Goal: Transaction & Acquisition: Purchase product/service

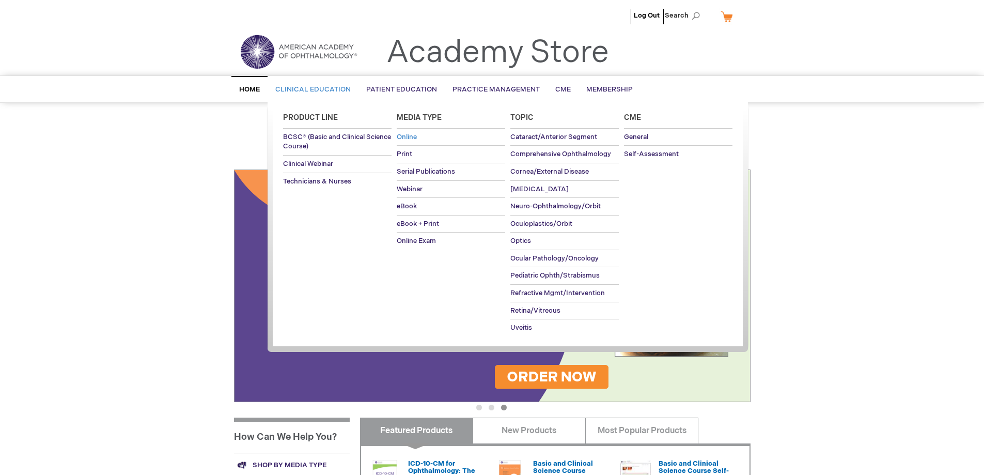
click at [421, 135] on link "Online" at bounding box center [451, 137] width 108 height 17
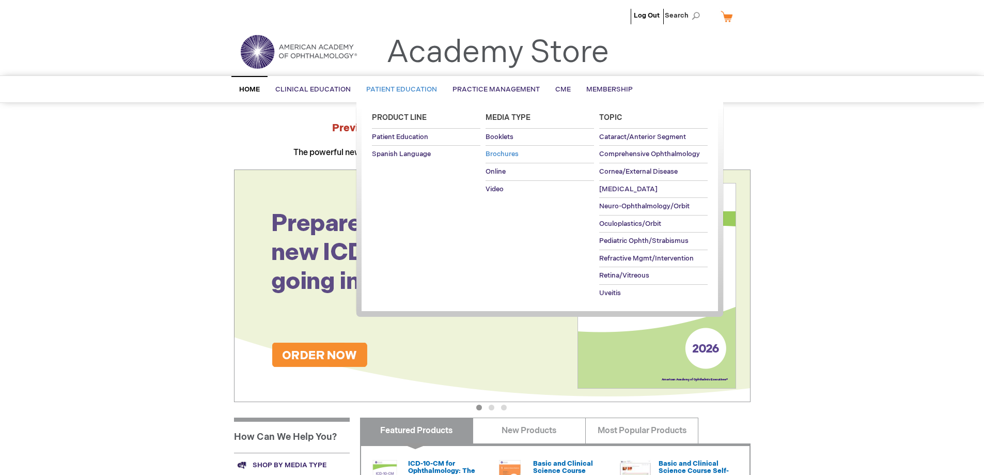
click at [496, 154] on span "Brochures" at bounding box center [502, 154] width 33 height 8
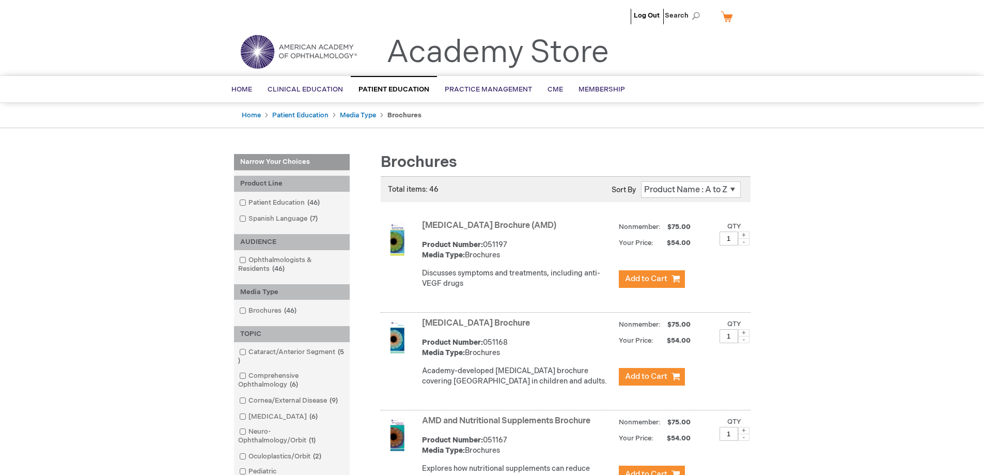
click at [506, 224] on link "Age-Related Macular Degeneration Brochure (AMD)" at bounding box center [489, 226] width 134 height 10
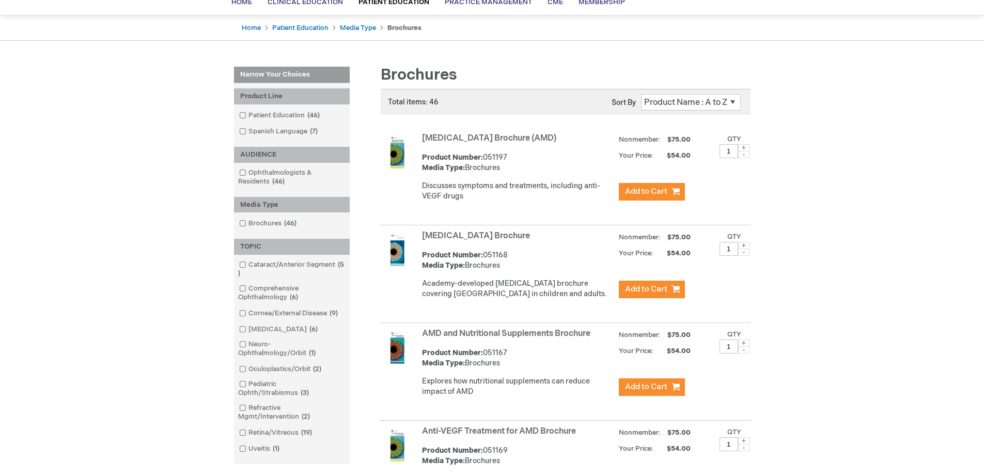
scroll to position [257, 0]
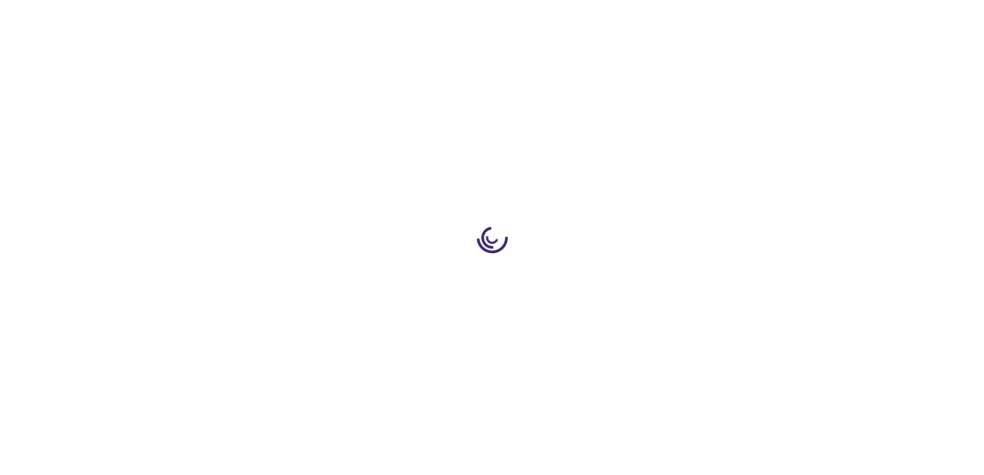
type input "1"
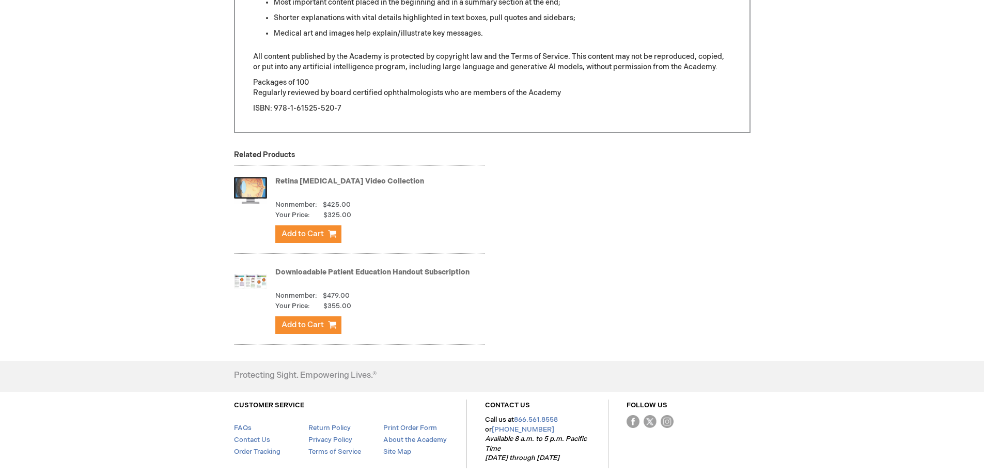
scroll to position [876, 0]
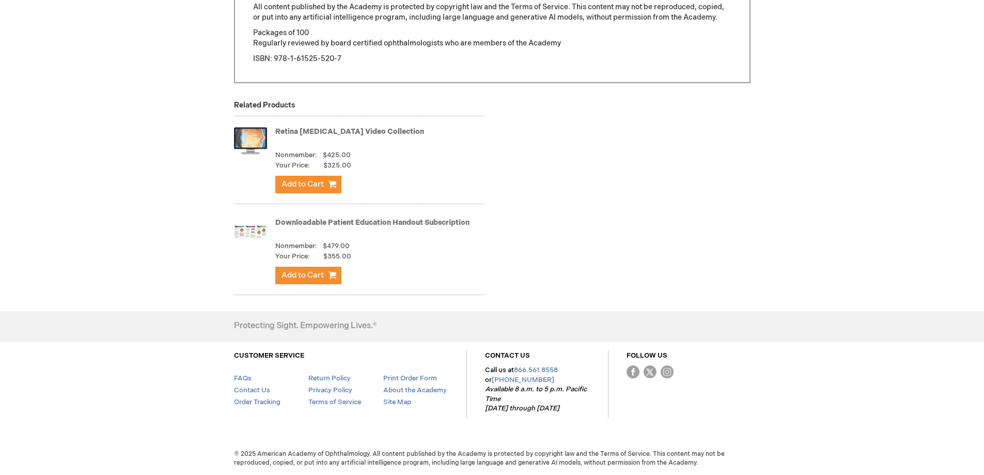
click at [313, 222] on link "Downloadable Patient Education Handout Subscription" at bounding box center [372, 222] width 194 height 9
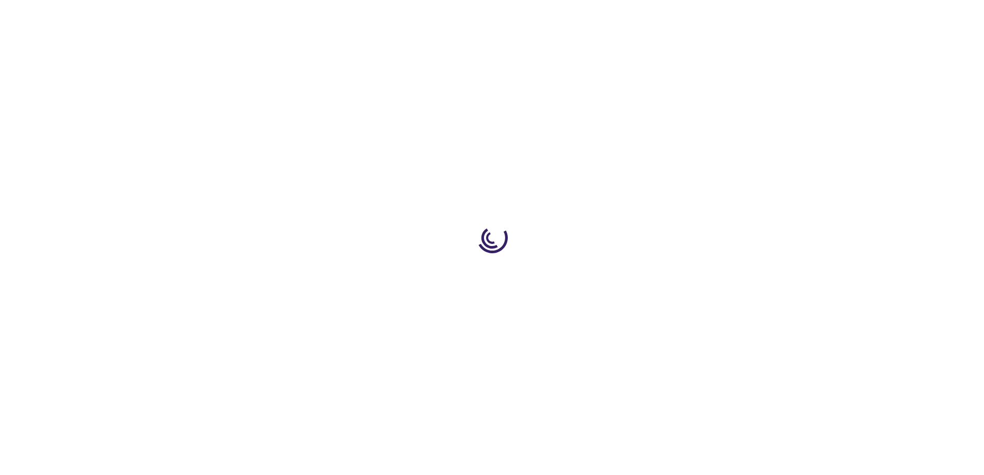
type input "1"
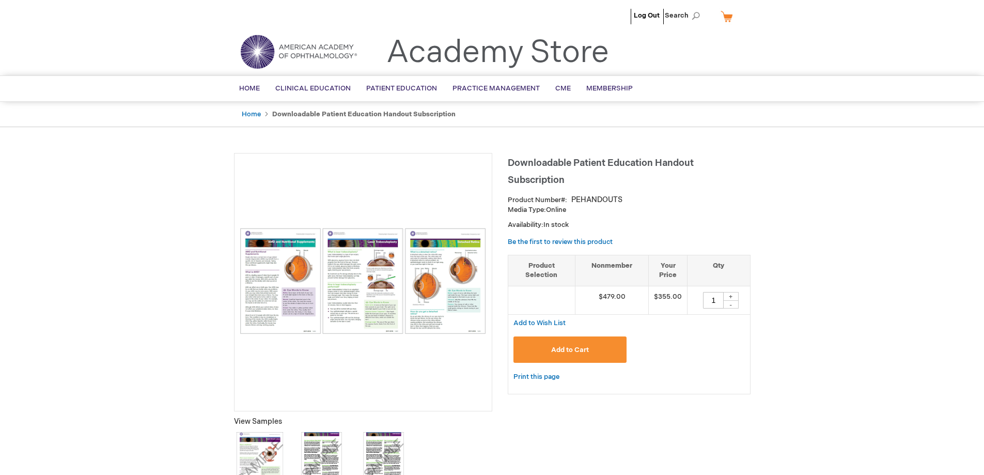
click at [594, 349] on button "Add to Cart" at bounding box center [571, 349] width 114 height 26
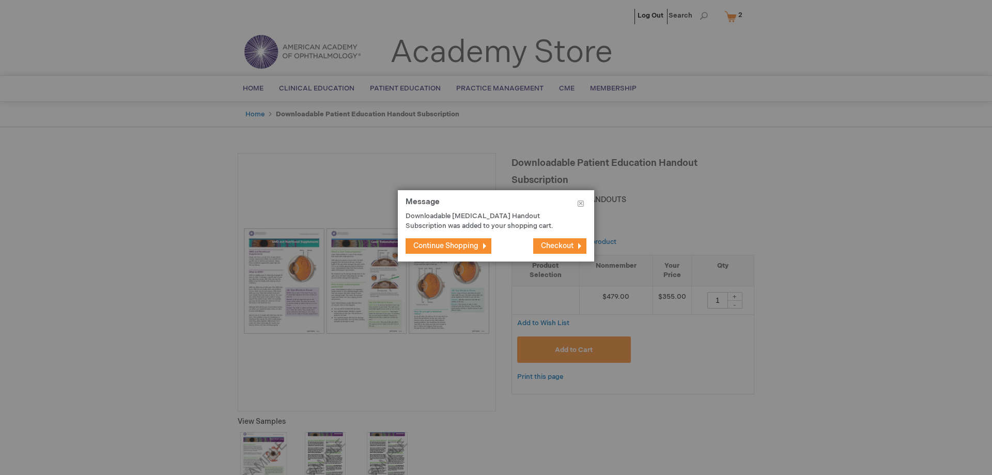
click at [581, 242] on button "Checkout" at bounding box center [559, 245] width 53 height 15
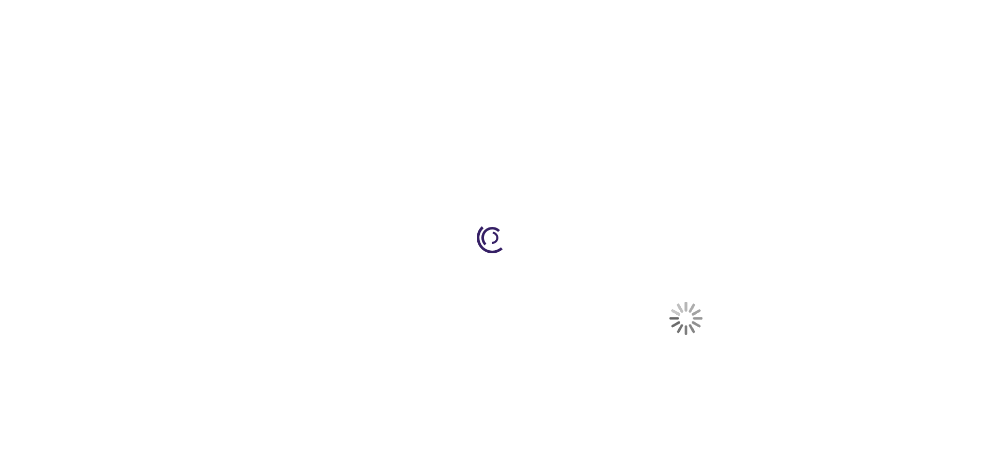
select select "US"
select select "59"
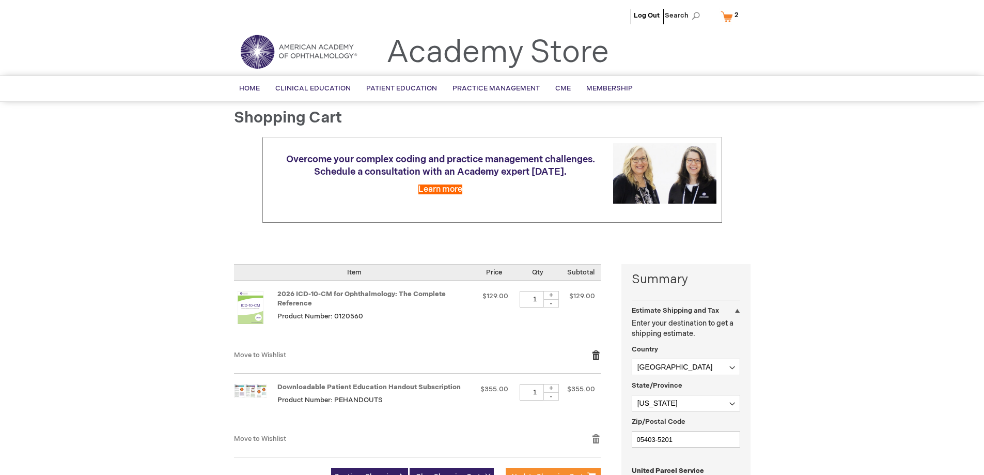
click at [597, 355] on link "Remove item" at bounding box center [596, 355] width 9 height 10
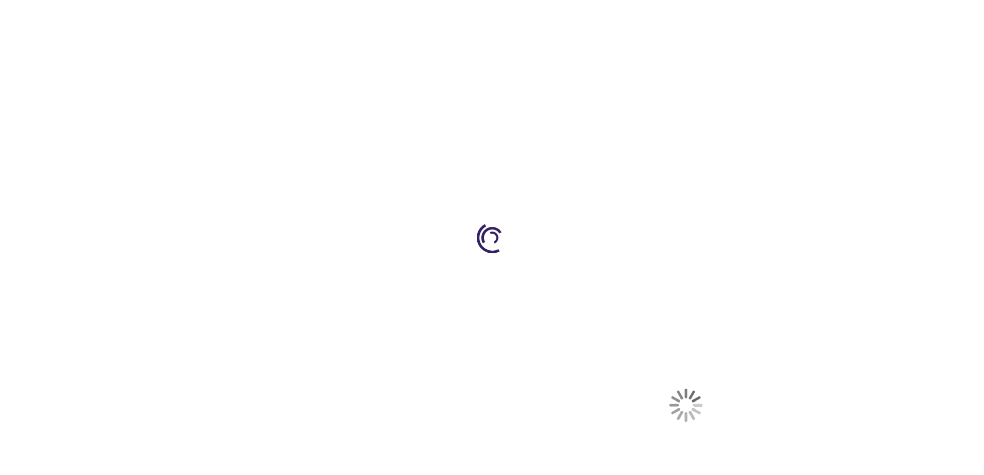
select select "US"
select select "59"
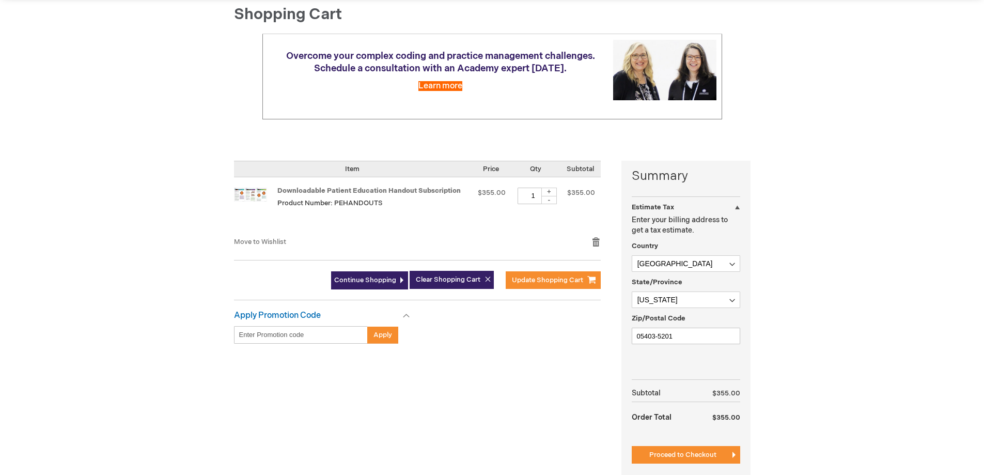
scroll to position [155, 0]
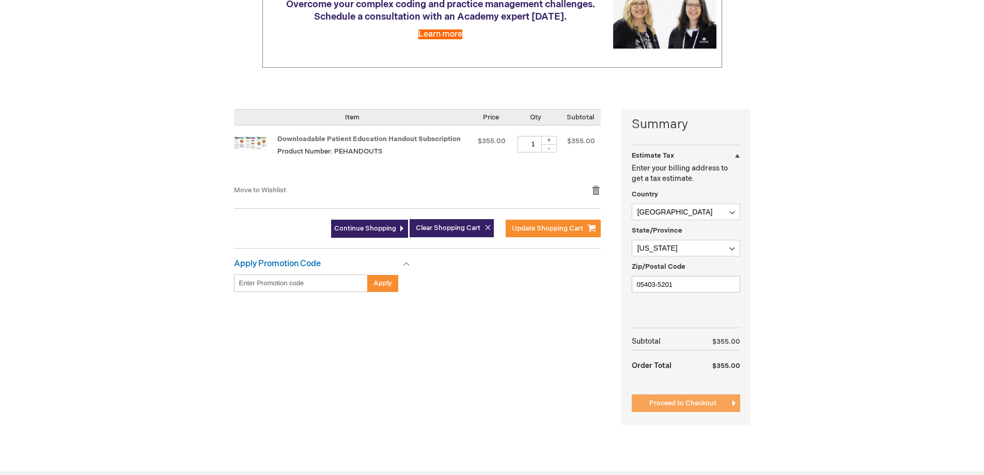
click at [699, 401] on span "Proceed to Checkout" at bounding box center [682, 403] width 67 height 8
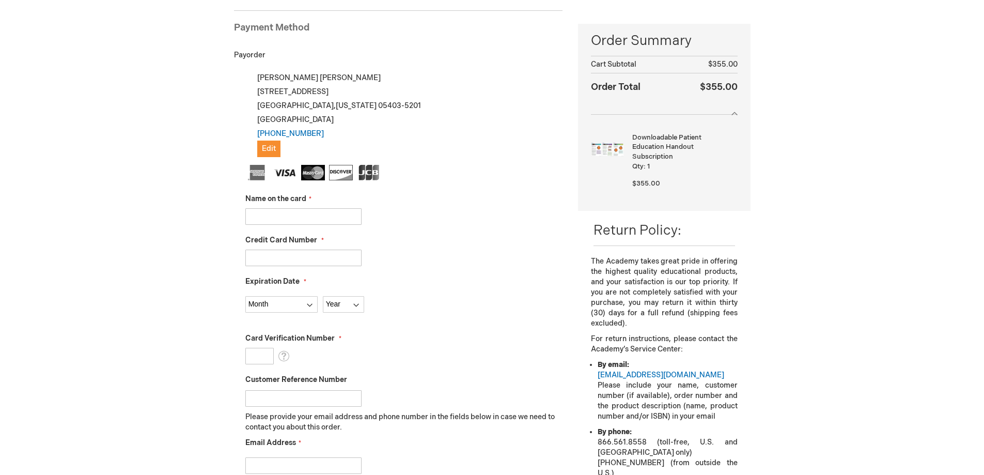
click at [285, 209] on input "Name on the card" at bounding box center [303, 216] width 116 height 17
type input "Tammy Hardy"
type input "4246315441092317"
select select "4"
click at [339, 312] on select "Year 2025 2026 2027 2028 2029 2030 2031 2032 2033 2034 2035" at bounding box center [343, 304] width 41 height 17
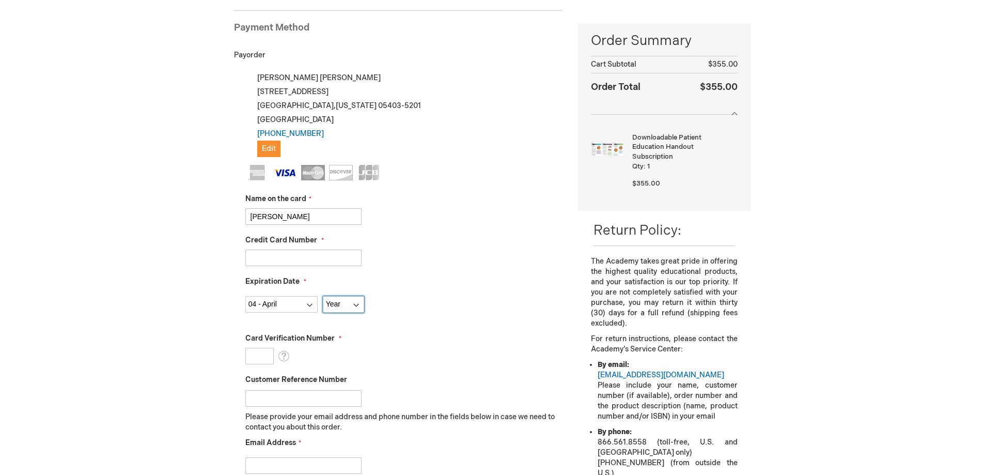
select select "2030"
click at [323, 296] on select "Year 2025 2026 2027 2028 2029 2030 2031 2032 2033 2034 2035" at bounding box center [343, 304] width 41 height 17
click at [265, 353] on input "Card Verification Number" at bounding box center [259, 356] width 28 height 17
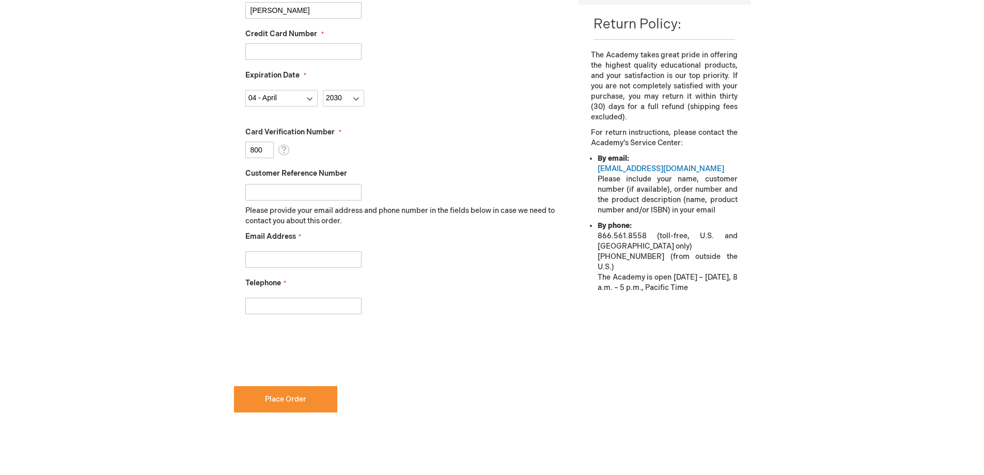
scroll to position [348, 0]
type input "800"
click at [305, 260] on input "Email Address" at bounding box center [303, 259] width 116 height 17
type input "katie@ocvermont.com"
type input "802-864-2010"
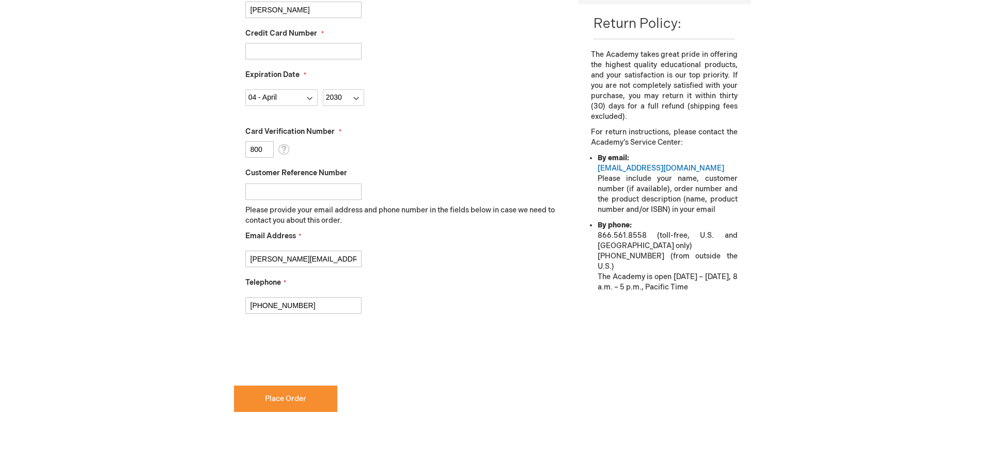
checkbox input "true"
click at [301, 399] on span "Place Order" at bounding box center [285, 398] width 41 height 9
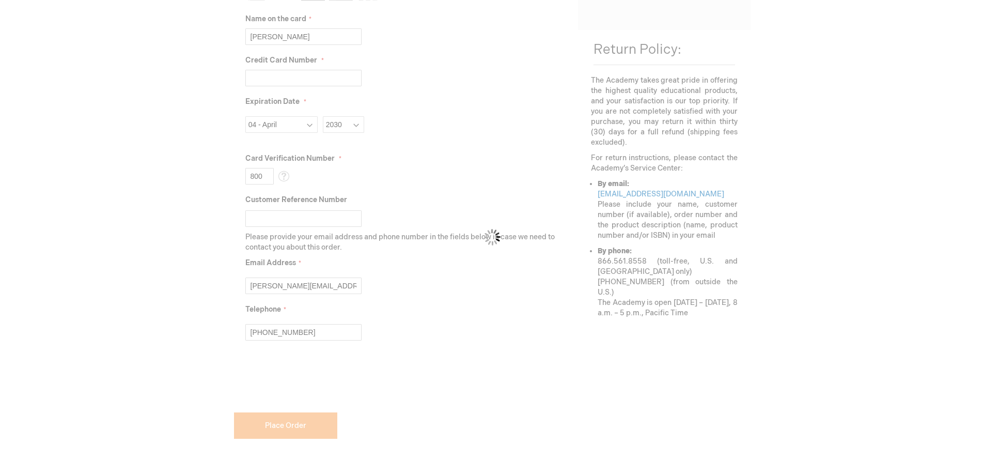
scroll to position [375, 0]
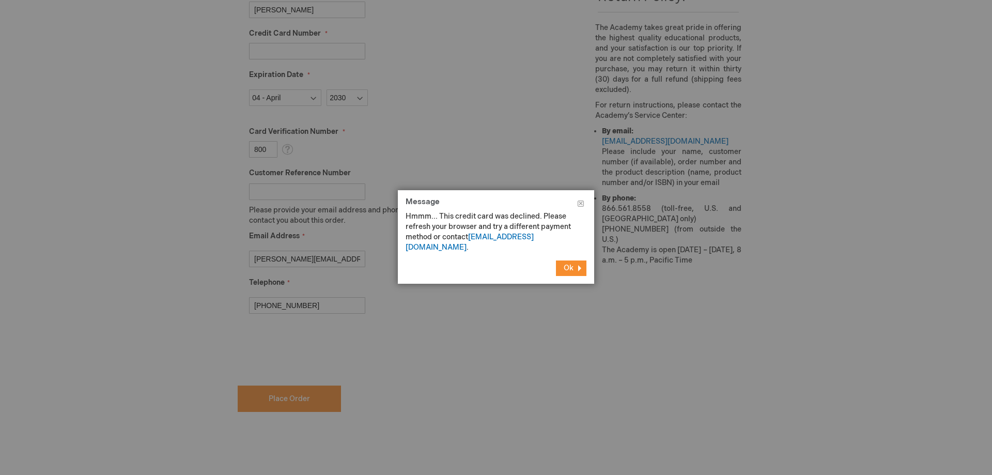
click at [574, 260] on button "Ok" at bounding box center [571, 267] width 30 height 15
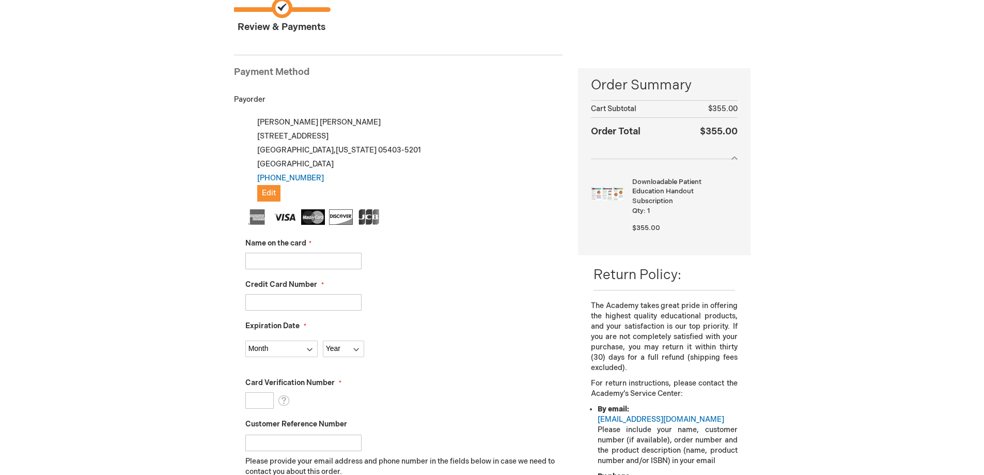
scroll to position [103, 0]
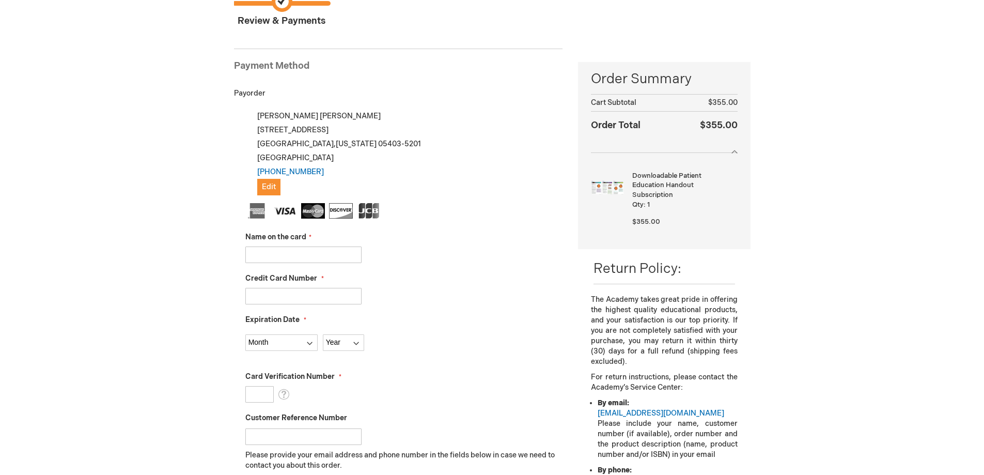
click at [324, 259] on input "Name on the card" at bounding box center [303, 254] width 116 height 17
click at [324, 259] on input "[PERSON_NAME]" at bounding box center [303, 254] width 116 height 17
type input "[PERSON_NAME]"
type input "[CREDIT_CARD_NUMBER]"
click at [269, 351] on fieldset "Name on the card [PERSON_NAME] Credit Card Number [CREDIT_CARD_NUMBER] Expirati…" at bounding box center [404, 386] width 318 height 366
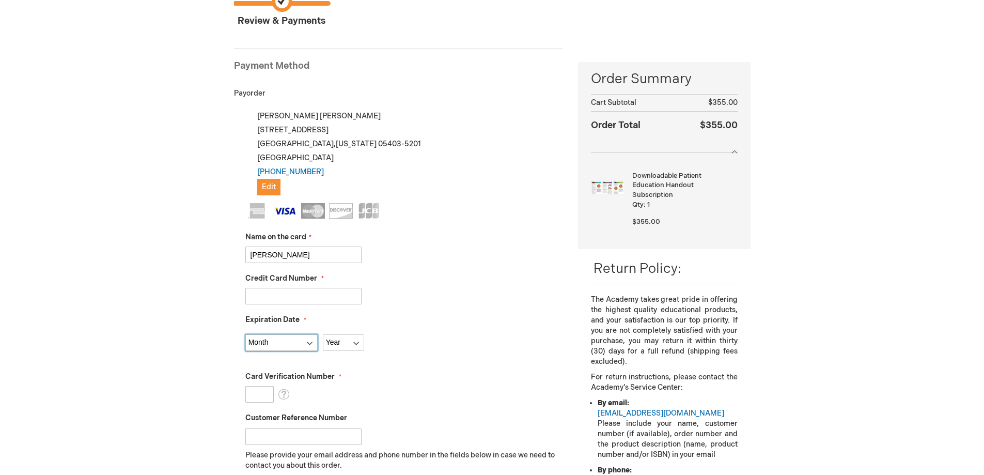
click at [273, 345] on select "Month [DATE] - [DATE] - [DATE] - [DATE] - [DATE] - [DATE] - [DATE] - [DATE] - […" at bounding box center [281, 342] width 72 height 17
select select "4"
click at [245, 334] on select "Month [DATE] - [DATE] - [DATE] - [DATE] - [DATE] - [DATE] - [DATE] - [DATE] - […" at bounding box center [281, 342] width 72 height 17
click at [342, 350] on select "Year [DATE] 2026 2027 2028 2029 2030 2031 2032 2033 2034 2035" at bounding box center [343, 342] width 41 height 17
select select "2030"
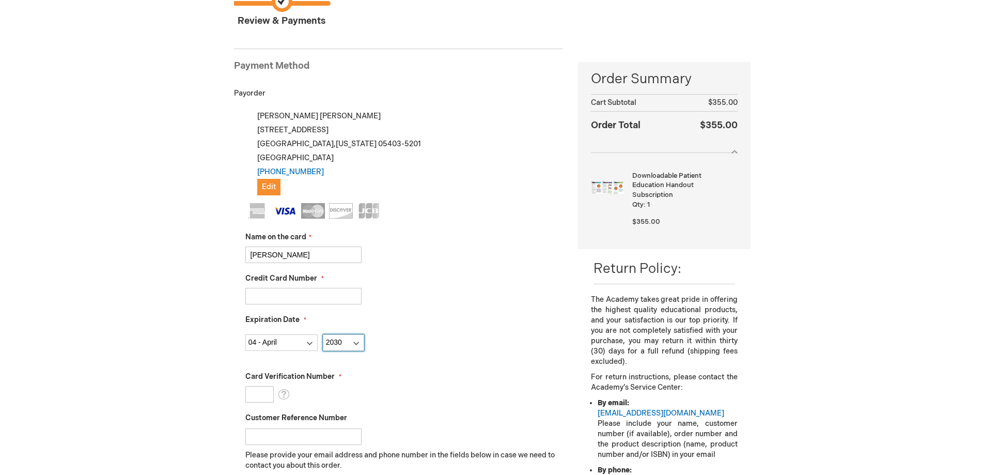
click at [323, 334] on select "Year [DATE] 2026 2027 2028 2029 2030 2031 2032 2033 2034 2035" at bounding box center [343, 342] width 41 height 17
click at [269, 393] on input "Card Verification Number" at bounding box center [259, 394] width 28 height 17
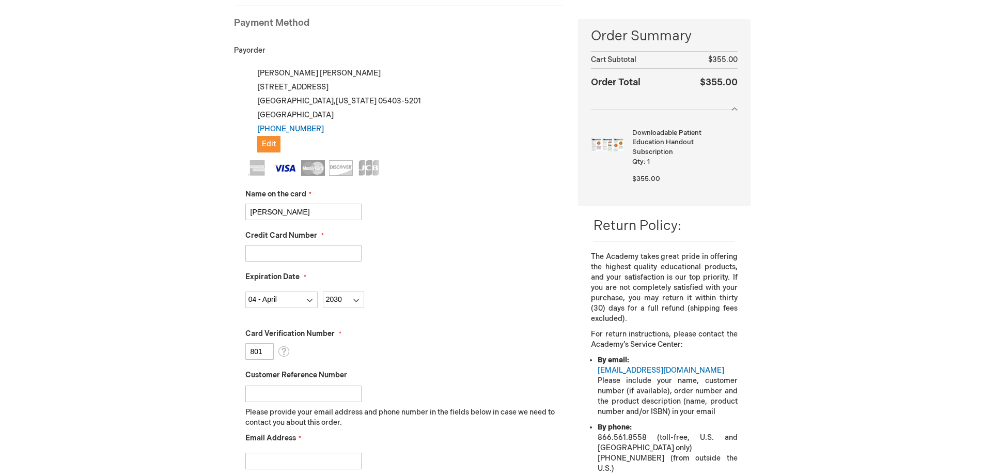
scroll to position [207, 0]
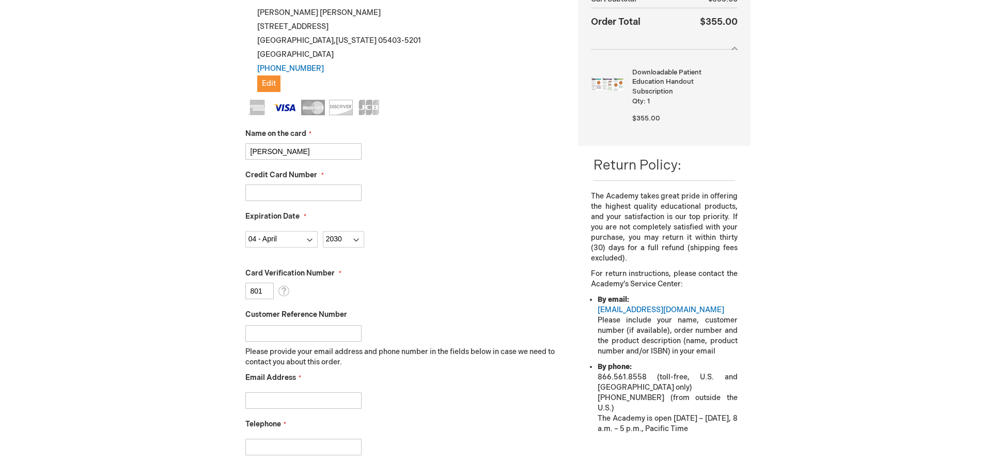
type input "801"
click at [283, 400] on input "Email Address" at bounding box center [303, 400] width 116 height 17
type input "katie@ocvermont.com"
type input "802-864-2010"
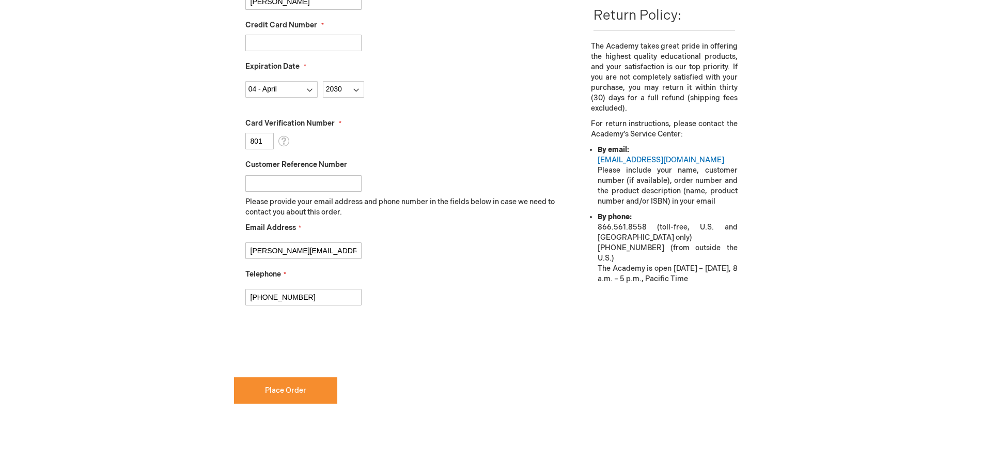
scroll to position [362, 0]
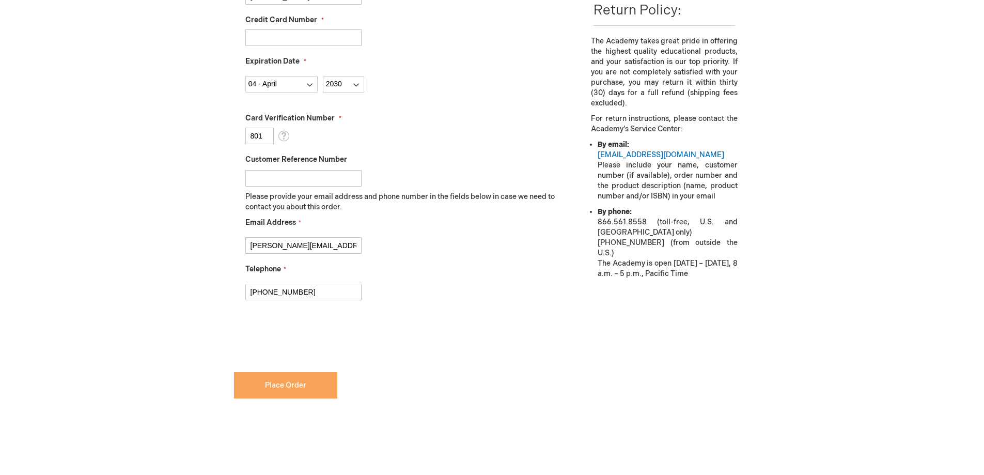
checkbox input "true"
click at [266, 381] on span "Place Order" at bounding box center [285, 385] width 41 height 9
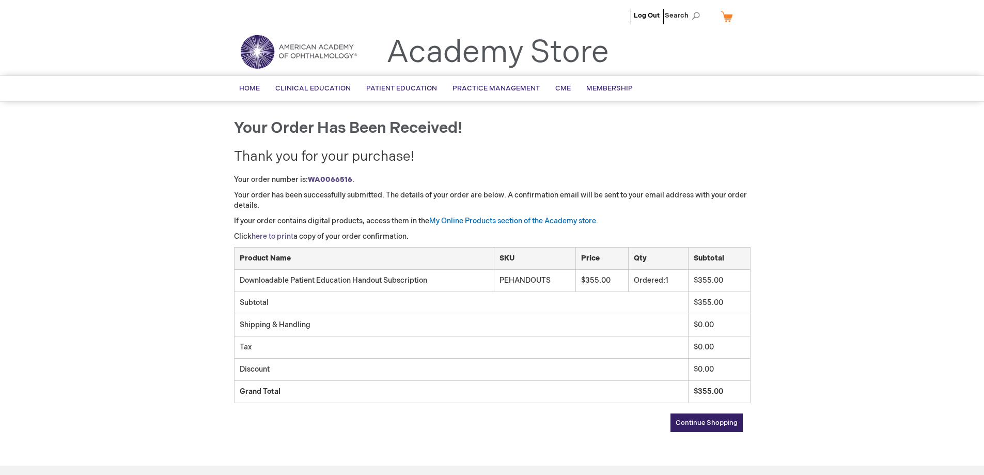
click at [286, 234] on link "here to print" at bounding box center [273, 236] width 42 height 9
click at [542, 219] on link "My Online Products section of the Academy store." at bounding box center [513, 220] width 169 height 9
